Goal: Navigation & Orientation: Find specific page/section

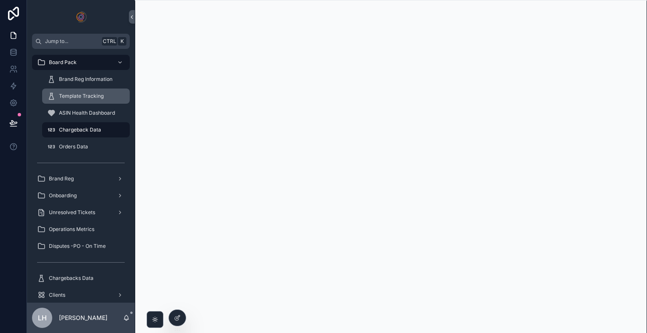
click at [95, 95] on span "Template Tracking" at bounding box center [81, 96] width 45 height 7
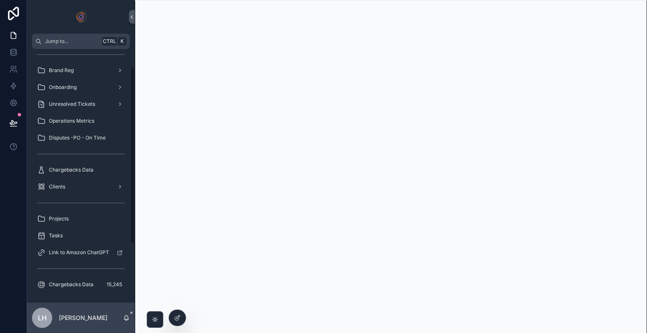
scroll to position [25, 0]
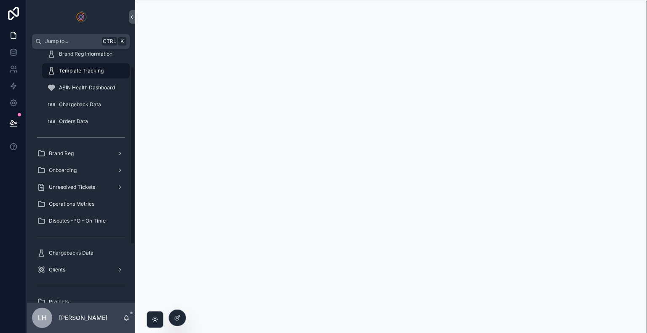
click at [72, 85] on div "Board Pack Brand Reg Information Template Tracking ASIN Health Dashboard Charge…" at bounding box center [81, 176] width 108 height 254
click at [66, 172] on span "Onboarding" at bounding box center [63, 170] width 28 height 7
click at [114, 170] on div "scrollable content" at bounding box center [119, 170] width 11 height 13
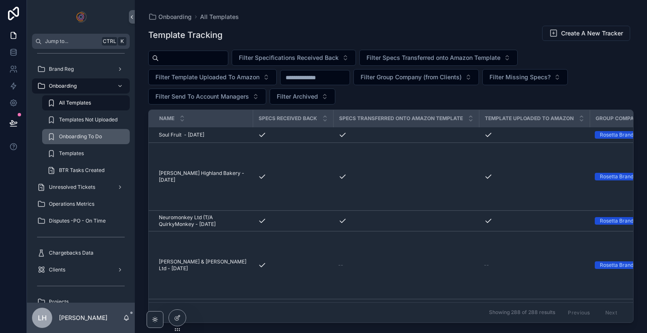
click at [86, 137] on span "Onboarding To Do" at bounding box center [80, 136] width 43 height 7
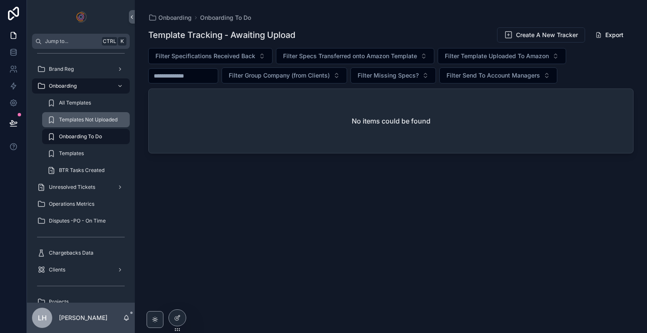
click at [91, 116] on span "Templates Not Uploaded" at bounding box center [88, 119] width 59 height 7
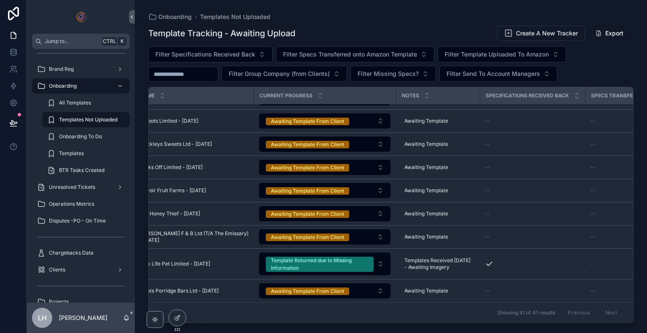
scroll to position [1642, 0]
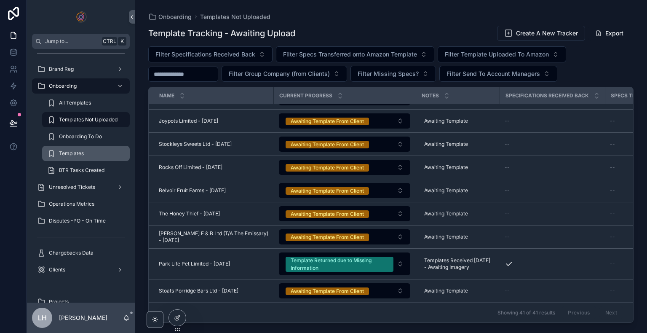
click at [81, 156] on div "Templates" at bounding box center [86, 153] width 78 height 13
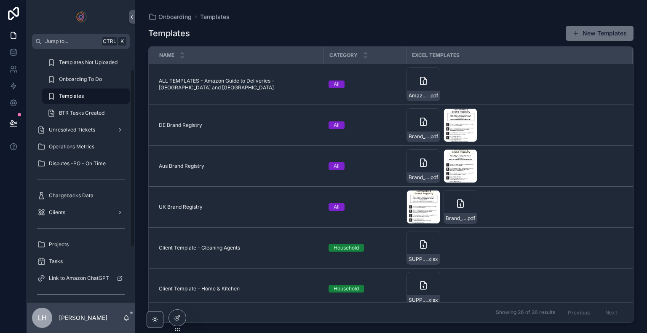
scroll to position [108, 0]
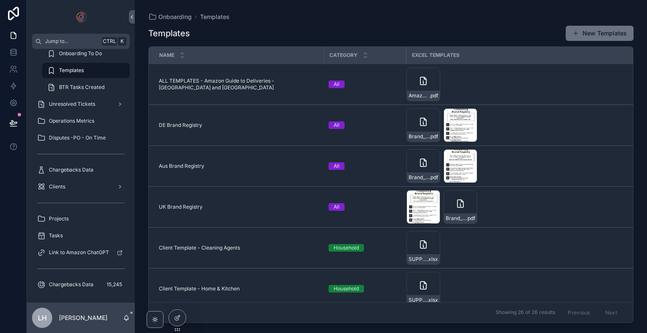
drag, startPoint x: 131, startPoint y: 119, endPoint x: 121, endPoint y: 242, distance: 123.9
click at [121, 242] on div "Board Pack Brand Reg Onboarding All Templates Templates Not Uploaded Onboarding…" at bounding box center [81, 176] width 108 height 254
click at [82, 190] on div "Clients" at bounding box center [81, 186] width 88 height 13
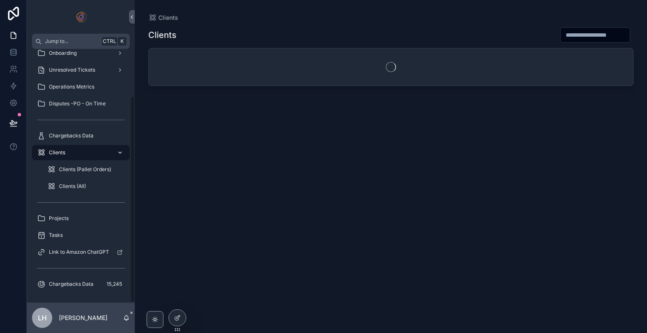
scroll to position [58, 0]
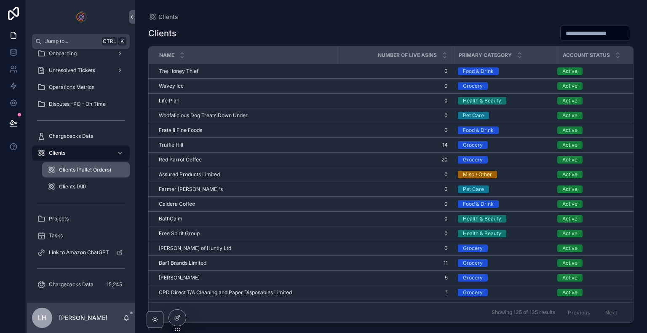
click at [93, 173] on span "Clients (Pallet Orders)" at bounding box center [85, 169] width 52 height 7
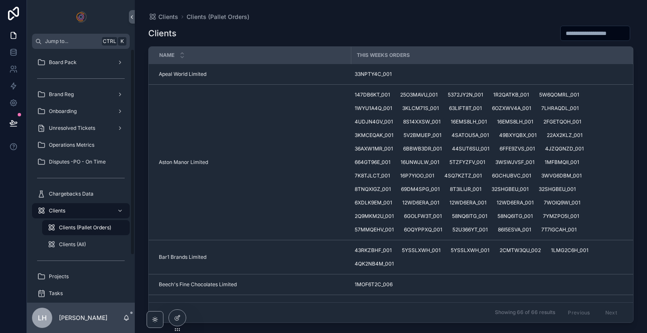
drag, startPoint x: 132, startPoint y: 131, endPoint x: 131, endPoint y: 46, distance: 84.3
click at [131, 46] on div "Jump to... Ctrl K Board Pack Brand Reg Onboarding Unresolved Tickets Operations…" at bounding box center [81, 166] width 108 height 333
click at [71, 105] on div "Onboarding" at bounding box center [81, 111] width 88 height 13
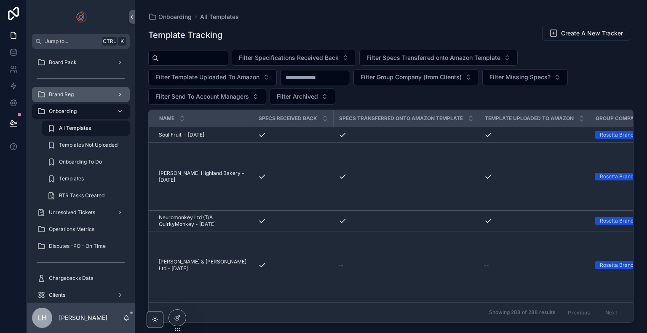
click at [73, 92] on span "Brand Reg" at bounding box center [61, 94] width 25 height 7
